Goal: Task Accomplishment & Management: Manage account settings

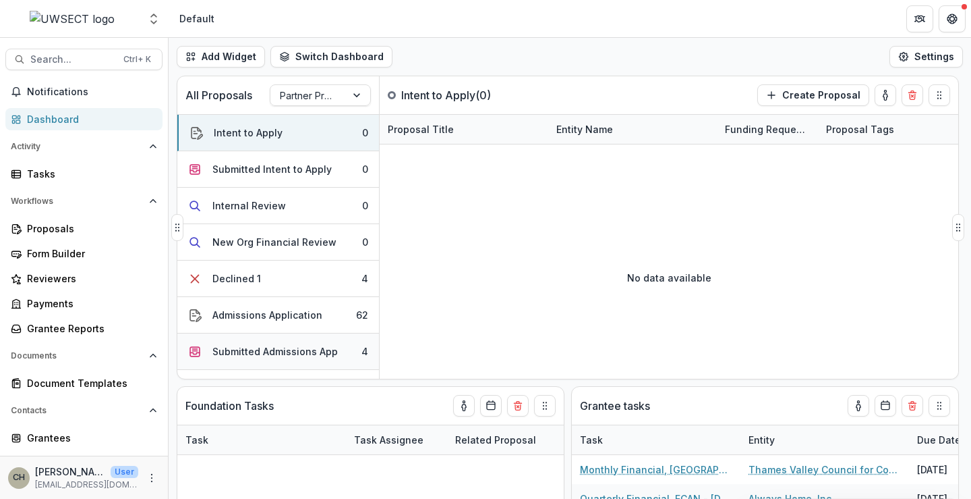
click at [300, 356] on div "Submitted Admissions App" at bounding box center [274, 351] width 125 height 14
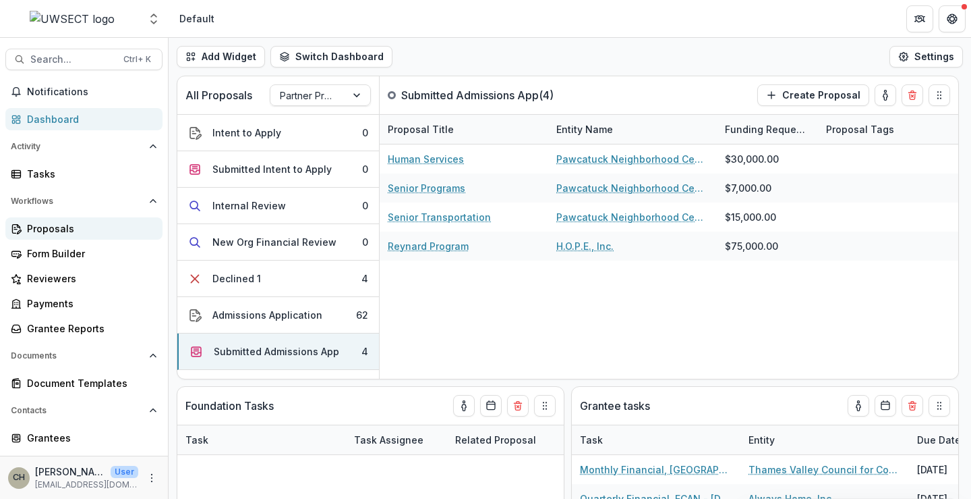
click at [58, 229] on div "Proposals" at bounding box center [89, 228] width 125 height 14
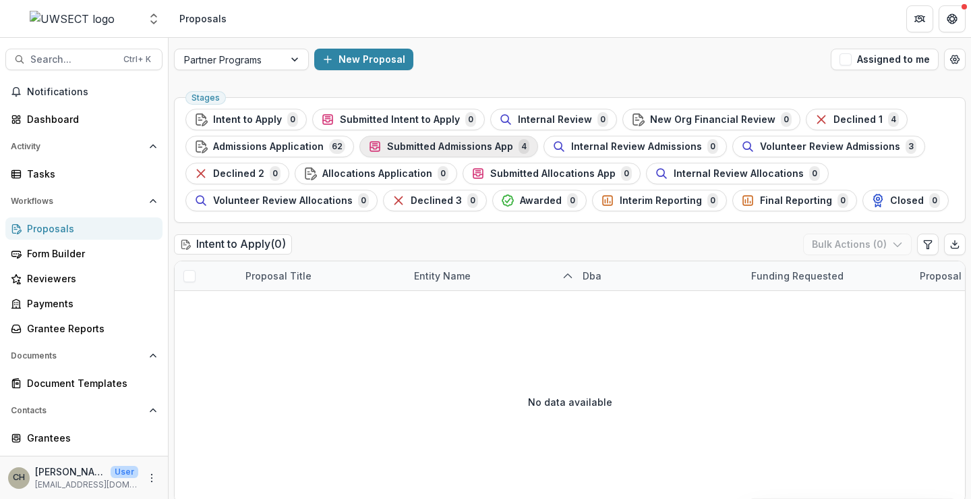
click at [467, 152] on div "Submitted Admissions App 4" at bounding box center [448, 146] width 161 height 15
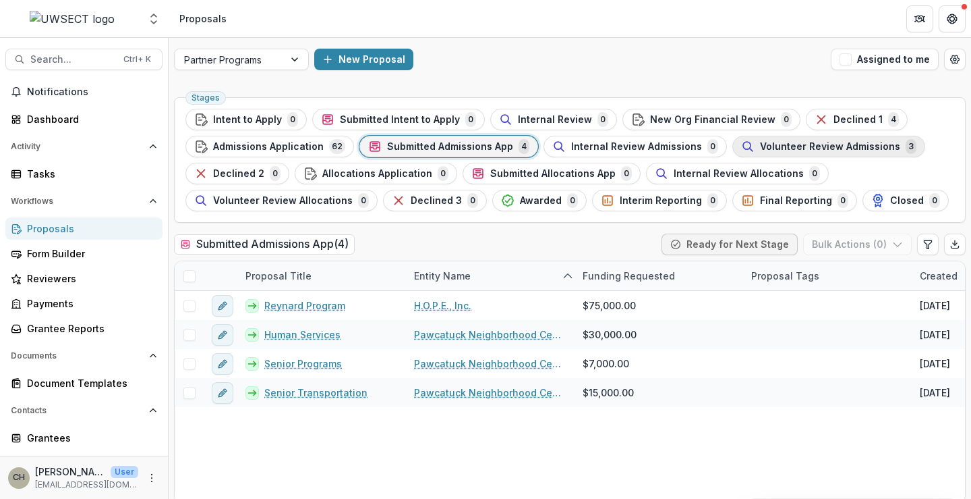
click at [760, 147] on span "Volunteer Review Admissions" at bounding box center [830, 146] width 140 height 11
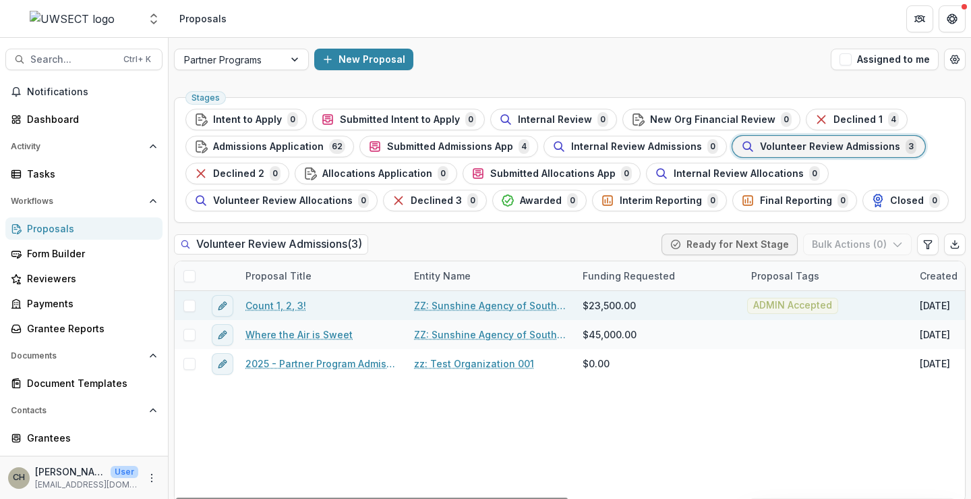
click at [190, 304] on span at bounding box center [189, 306] width 12 height 12
click at [892, 246] on icon "button" at bounding box center [897, 244] width 11 height 11
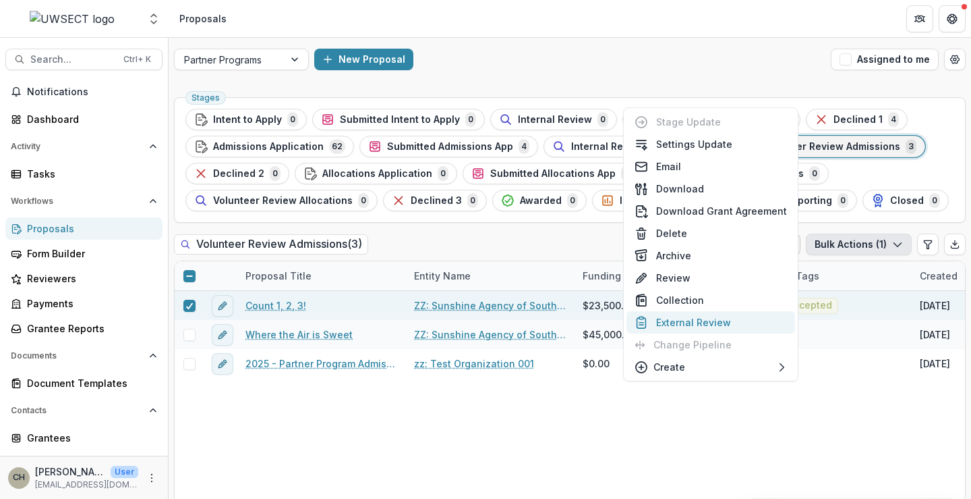
click at [700, 324] on button "External Review" at bounding box center [711, 322] width 169 height 22
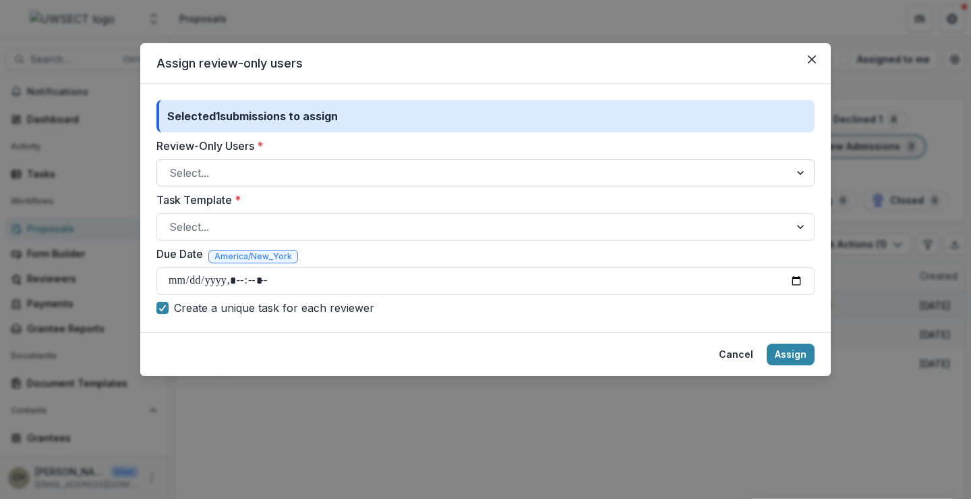
click at [246, 175] on div at bounding box center [473, 172] width 608 height 19
click at [815, 63] on icon "Close" at bounding box center [812, 59] width 8 height 8
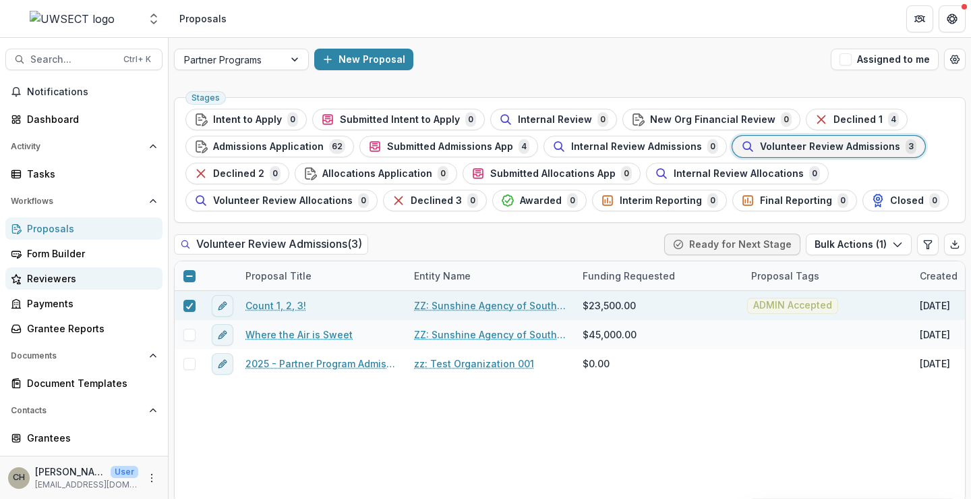
click at [42, 277] on div "Reviewers" at bounding box center [89, 278] width 125 height 14
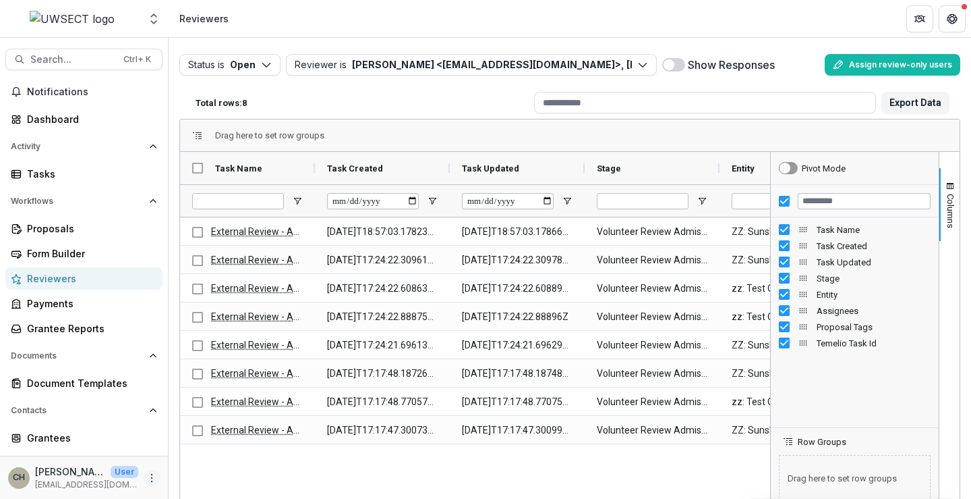
click at [150, 478] on icon "More" at bounding box center [151, 477] width 11 height 11
click at [232, 448] on link "User Settings" at bounding box center [237, 449] width 144 height 22
select select "****"
select select "**********"
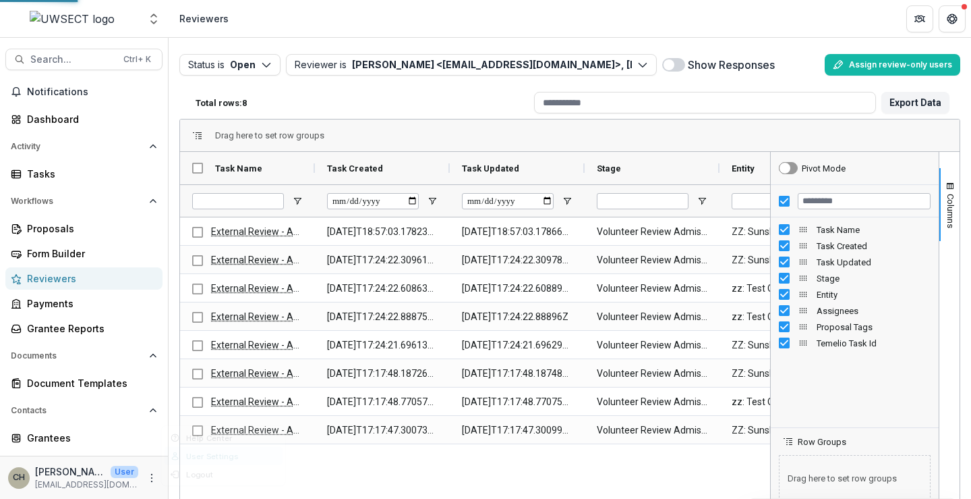
select select "****"
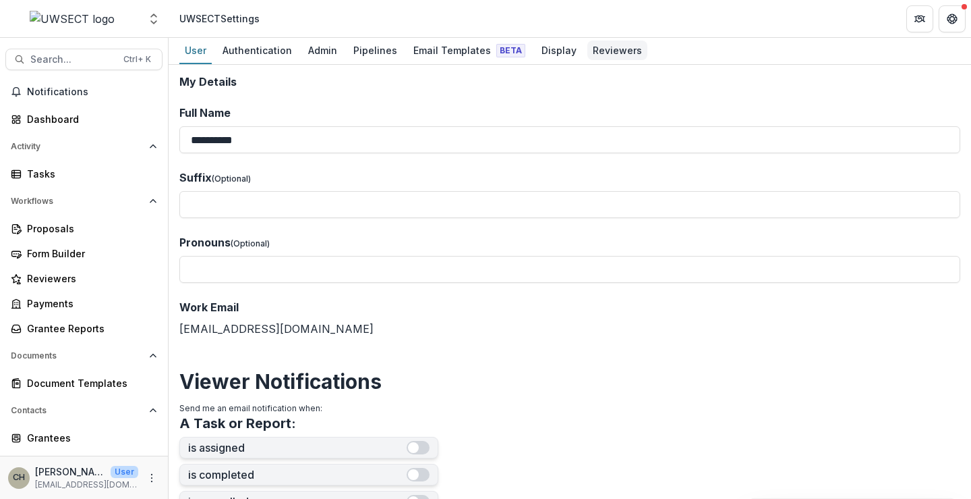
click at [588, 51] on div "Reviewers" at bounding box center [618, 50] width 60 height 20
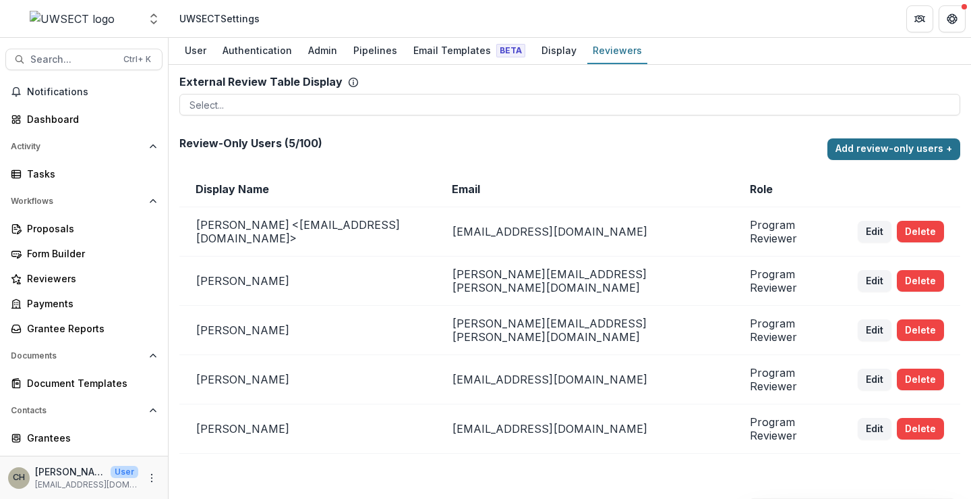
click at [913, 157] on button "Add review-only users +" at bounding box center [894, 149] width 133 height 22
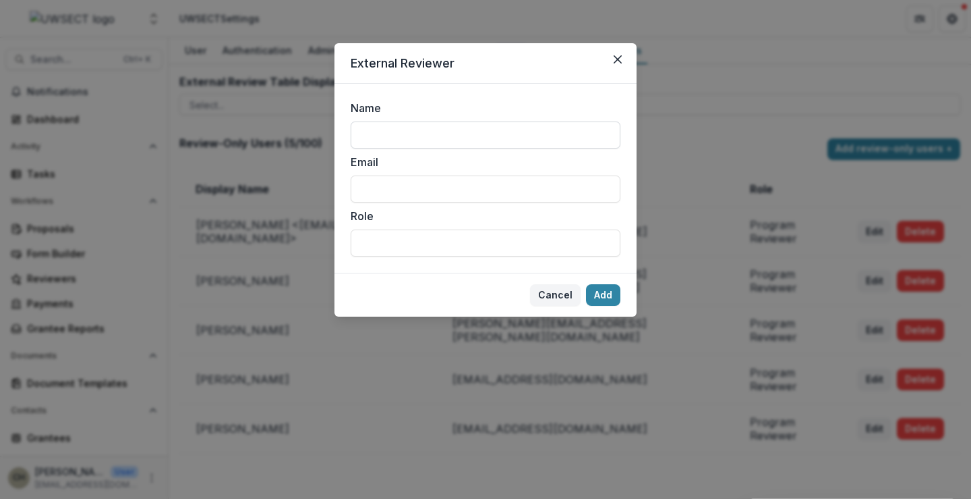
click at [420, 142] on input "Name" at bounding box center [486, 134] width 270 height 27
type input "*"
drag, startPoint x: 398, startPoint y: 139, endPoint x: 351, endPoint y: 134, distance: 46.9
click at [351, 134] on input "****" at bounding box center [486, 134] width 270 height 27
type input "*******"
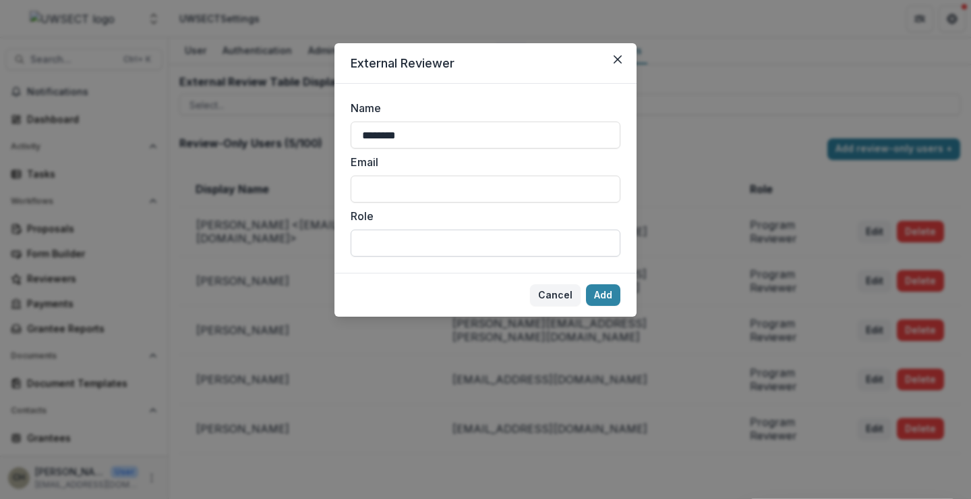
click at [387, 240] on input "Role" at bounding box center [486, 242] width 270 height 27
type input "********"
click at [432, 191] on input "Email" at bounding box center [486, 188] width 270 height 27
type input "**********"
click at [464, 219] on label "Role" at bounding box center [482, 216] width 262 height 16
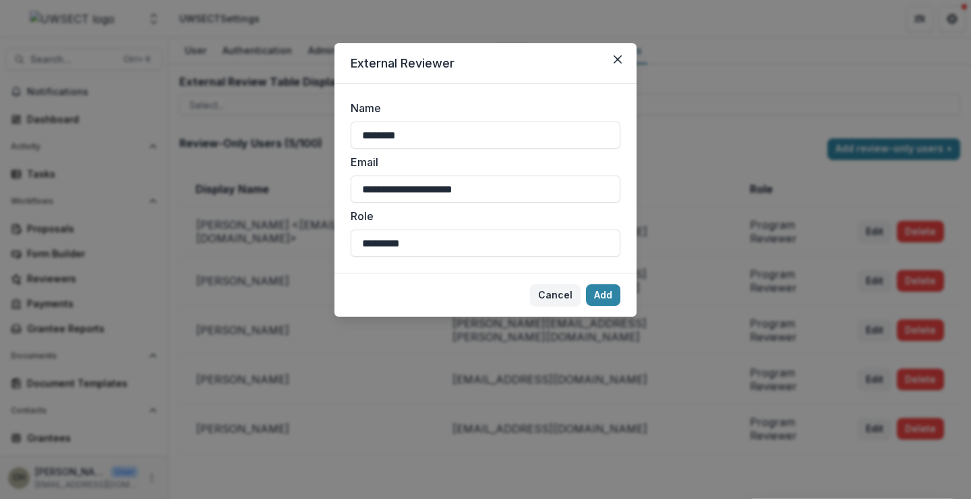
click at [464, 229] on input "********" at bounding box center [486, 242] width 270 height 27
click at [604, 293] on button "Add" at bounding box center [603, 295] width 34 height 22
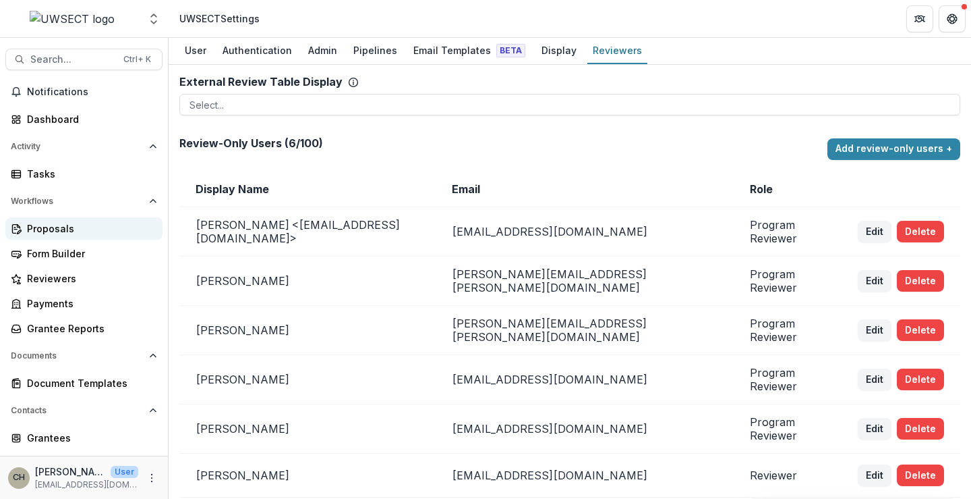
click at [92, 217] on link "Proposals" at bounding box center [83, 228] width 157 height 22
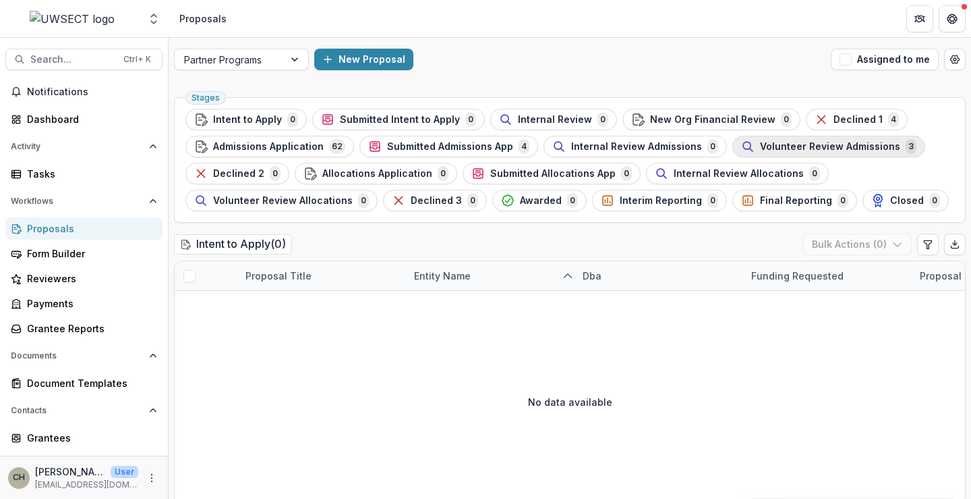
click at [807, 145] on span "Volunteer Review Admissions" at bounding box center [830, 146] width 140 height 11
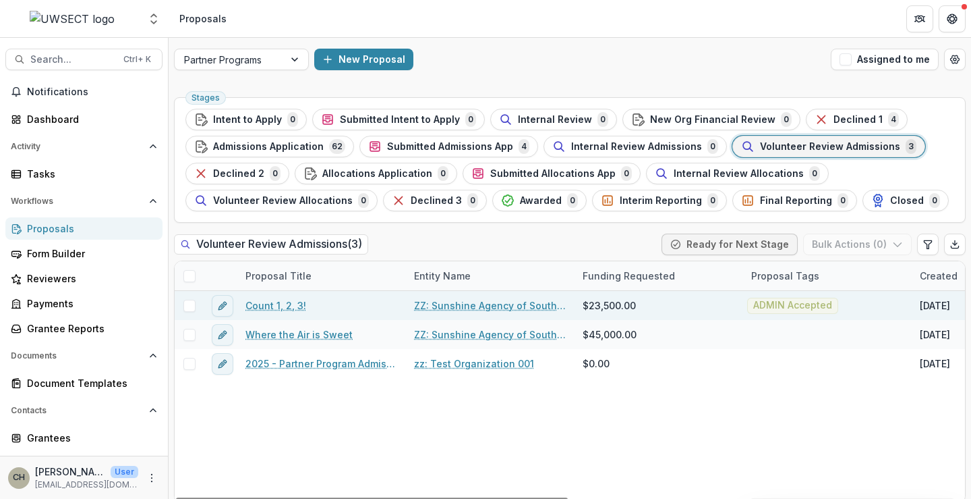
click at [189, 306] on span at bounding box center [189, 306] width 12 height 12
click at [866, 254] on button "Bulk Actions ( 1 )" at bounding box center [859, 244] width 106 height 22
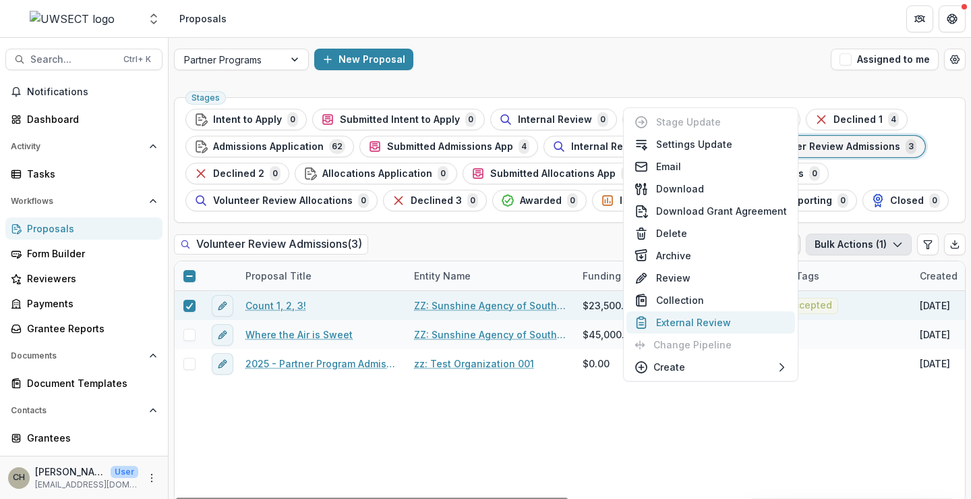
click at [683, 326] on button "External Review" at bounding box center [711, 322] width 169 height 22
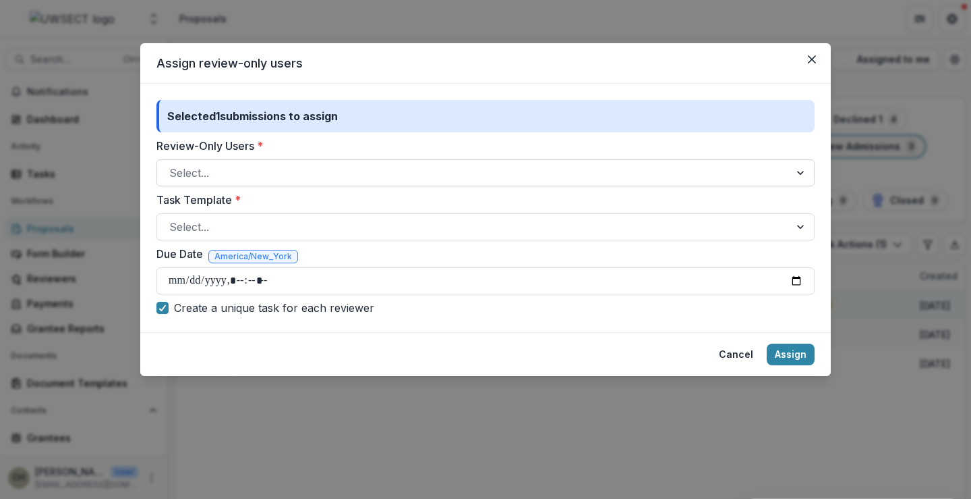
click at [250, 175] on div at bounding box center [473, 172] width 608 height 19
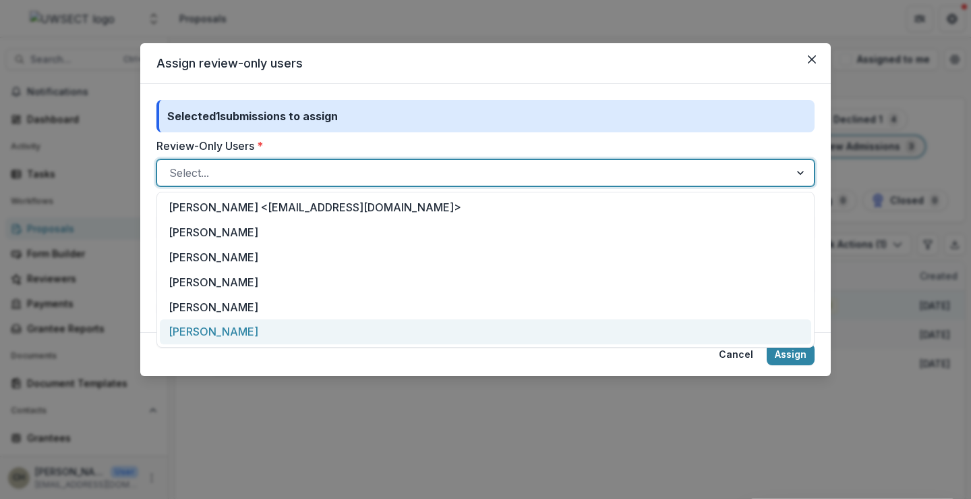
click at [187, 330] on div "[PERSON_NAME]" at bounding box center [486, 331] width 652 height 25
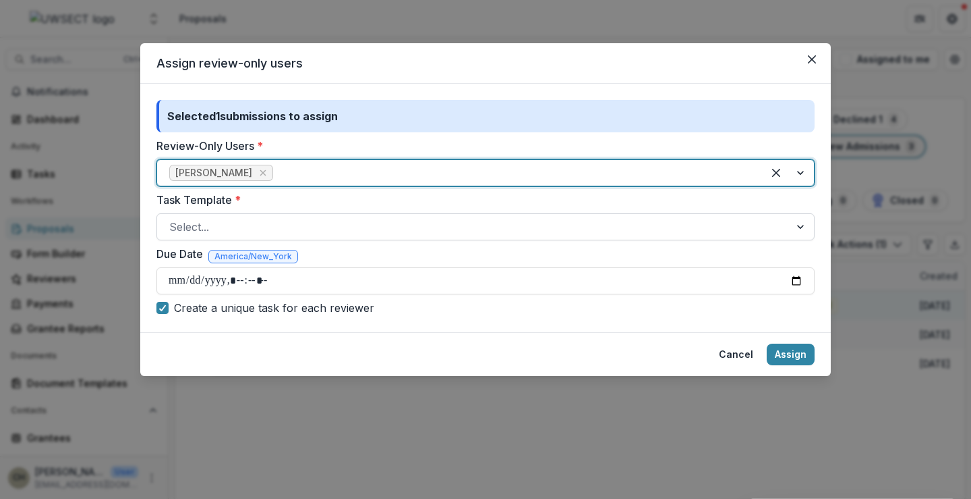
click at [200, 226] on div at bounding box center [473, 226] width 608 height 19
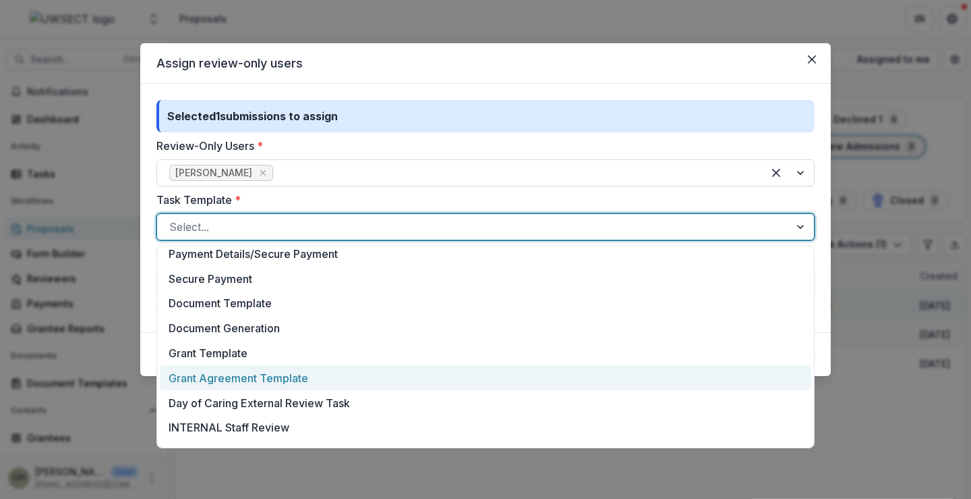
scroll to position [425, 0]
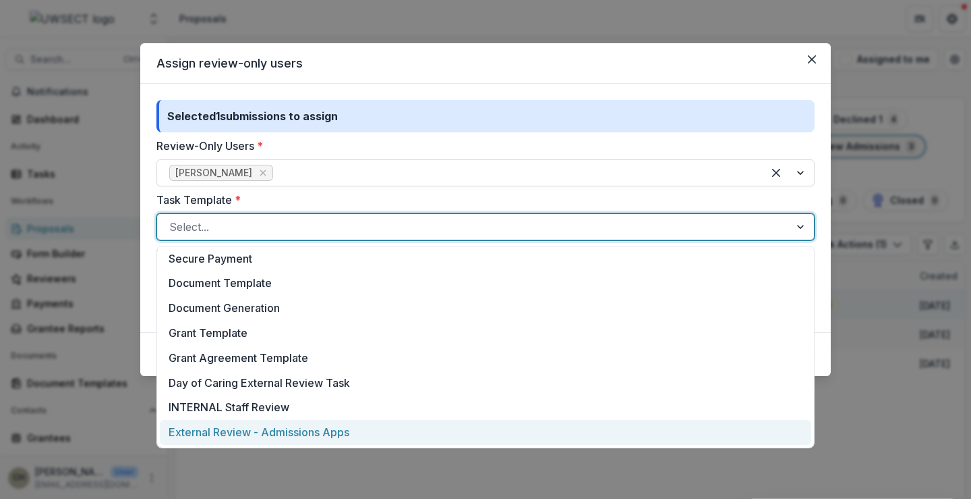
click at [202, 426] on div "External Review - Admissions Apps" at bounding box center [486, 432] width 652 height 25
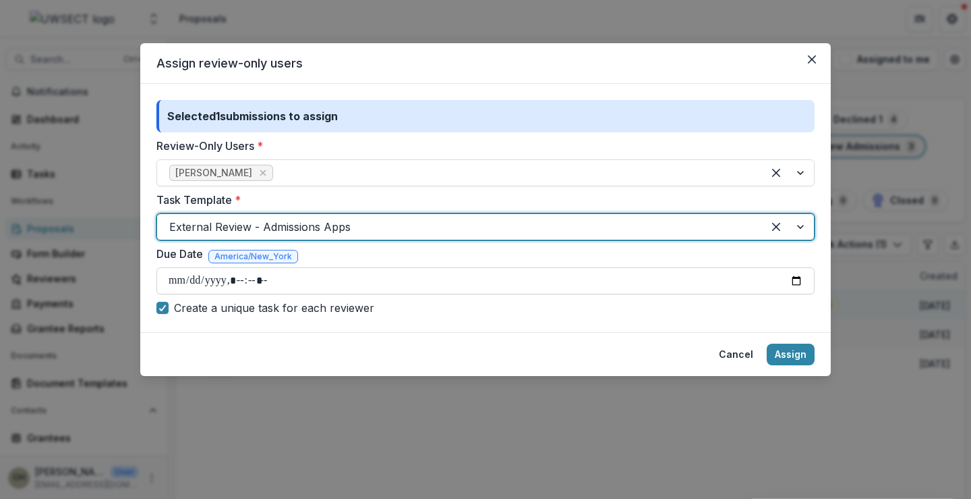
click at [800, 277] on input "Due Date" at bounding box center [486, 280] width 658 height 27
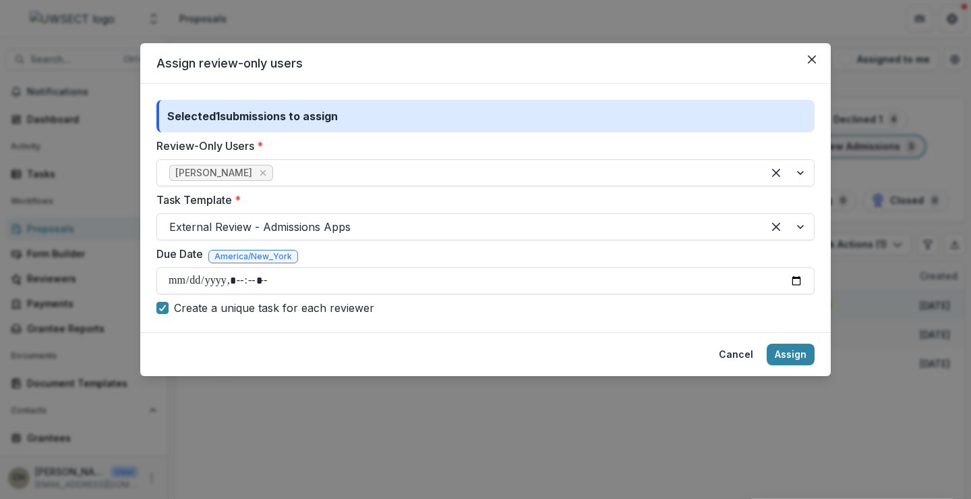
type input "**********"
click at [540, 330] on div "Selected 1 submissions to assign Review-Only Users * [PERSON_NAME] Task Templat…" at bounding box center [485, 208] width 691 height 248
click at [795, 358] on button "Assign" at bounding box center [791, 354] width 48 height 22
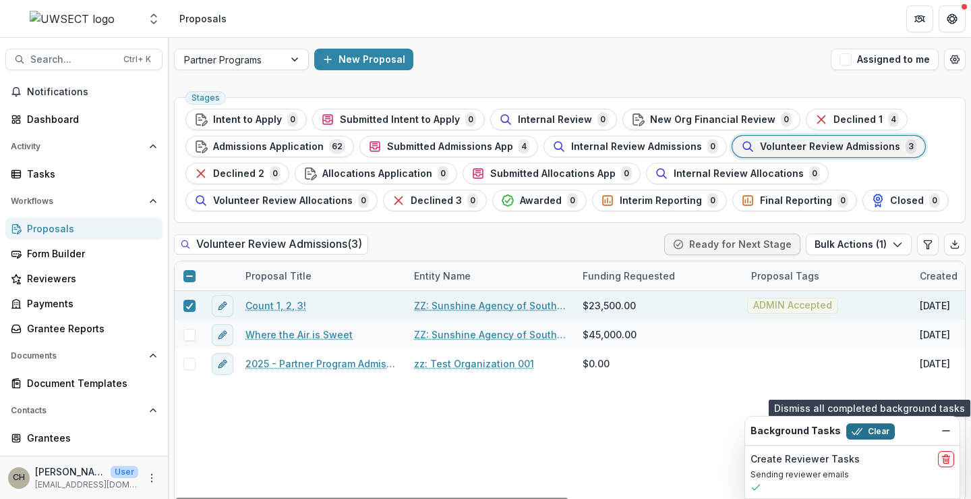
click at [855, 428] on icon "button" at bounding box center [857, 431] width 11 height 11
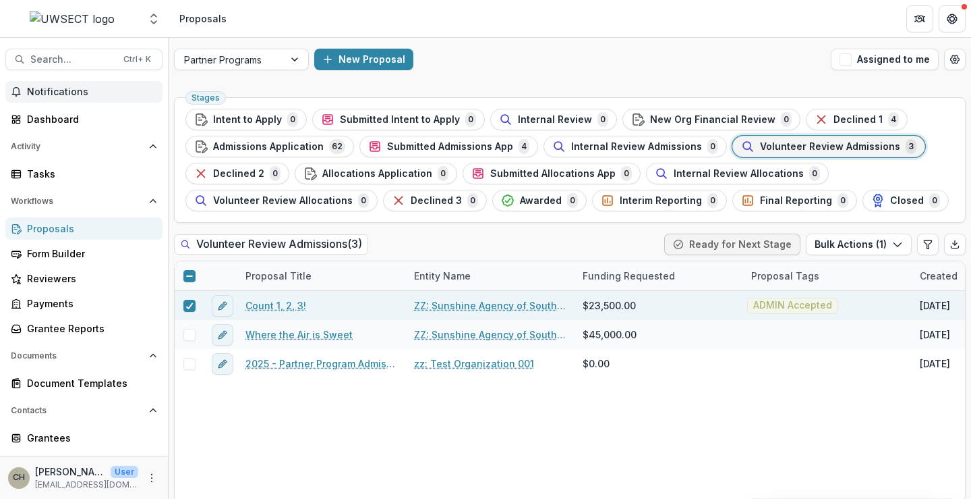
click at [80, 92] on span "Notifications" at bounding box center [92, 91] width 130 height 11
click at [69, 116] on div "Dashboard" at bounding box center [89, 119] width 125 height 14
